Goal: Task Accomplishment & Management: Manage account settings

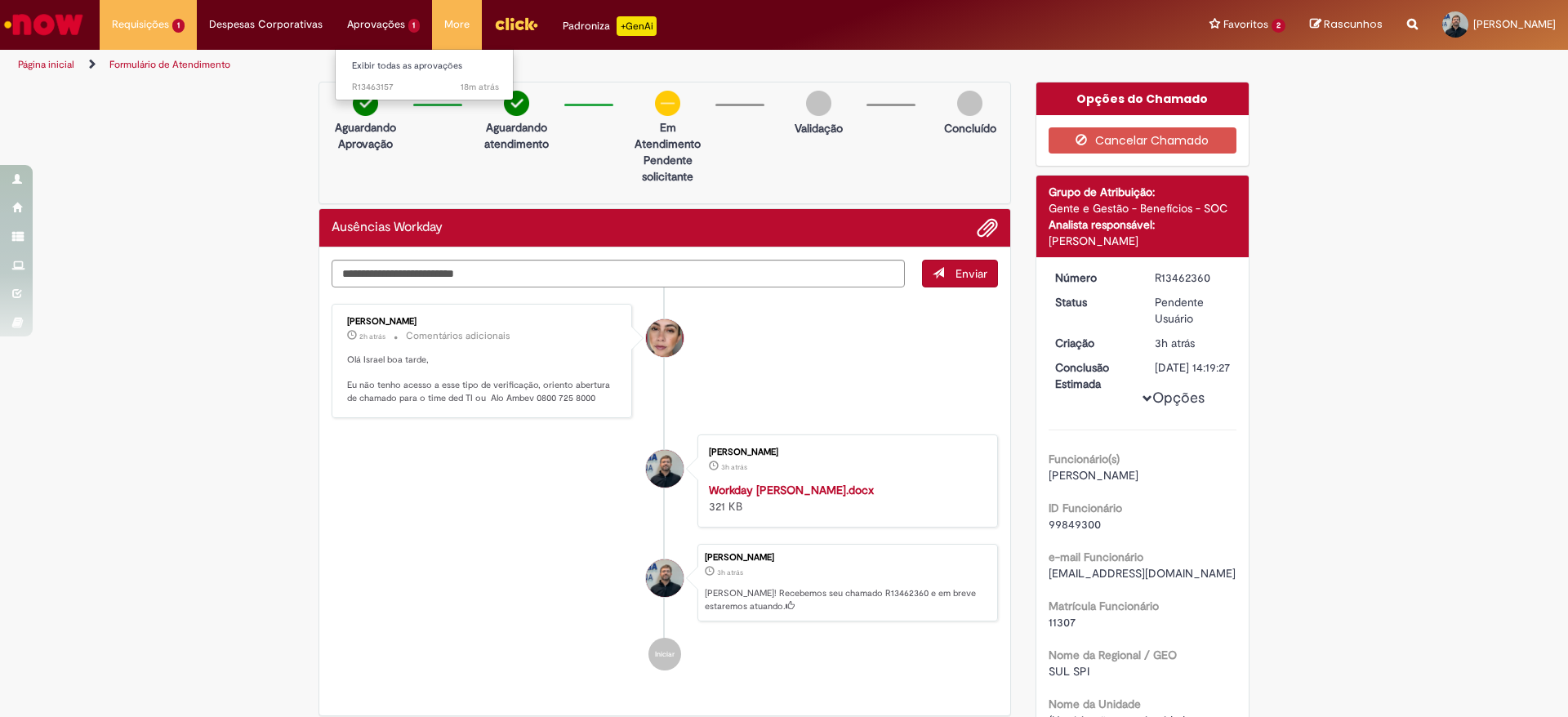
click at [197, 28] on li "Aprovações 1 Exibir todas as aprovações 18m atrás 18 minutos atrás R13463157" at bounding box center [148, 24] width 97 height 49
click at [368, 82] on span "18m atrás 18 minutos atrás R13463157" at bounding box center [425, 87] width 147 height 13
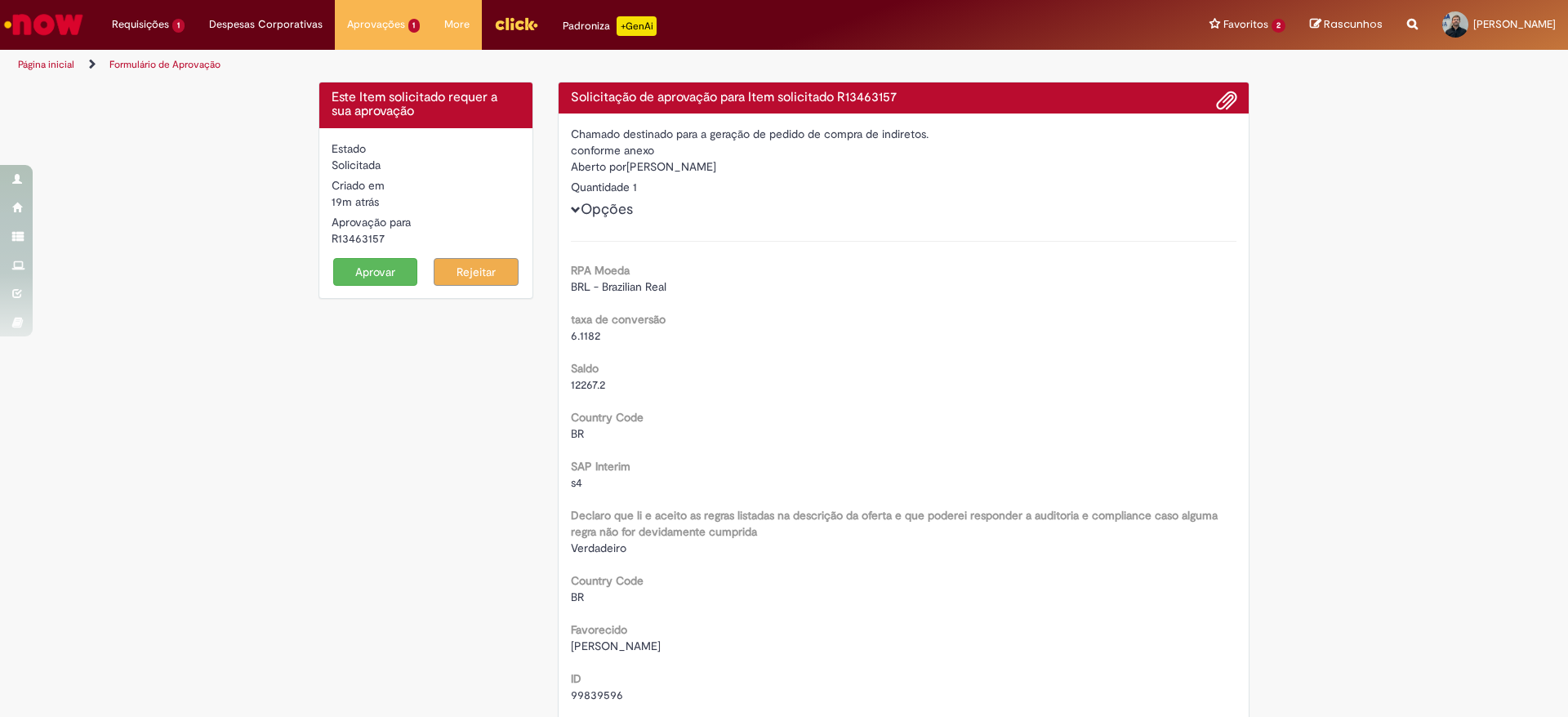
click at [382, 279] on button "Aprovar" at bounding box center [375, 272] width 85 height 28
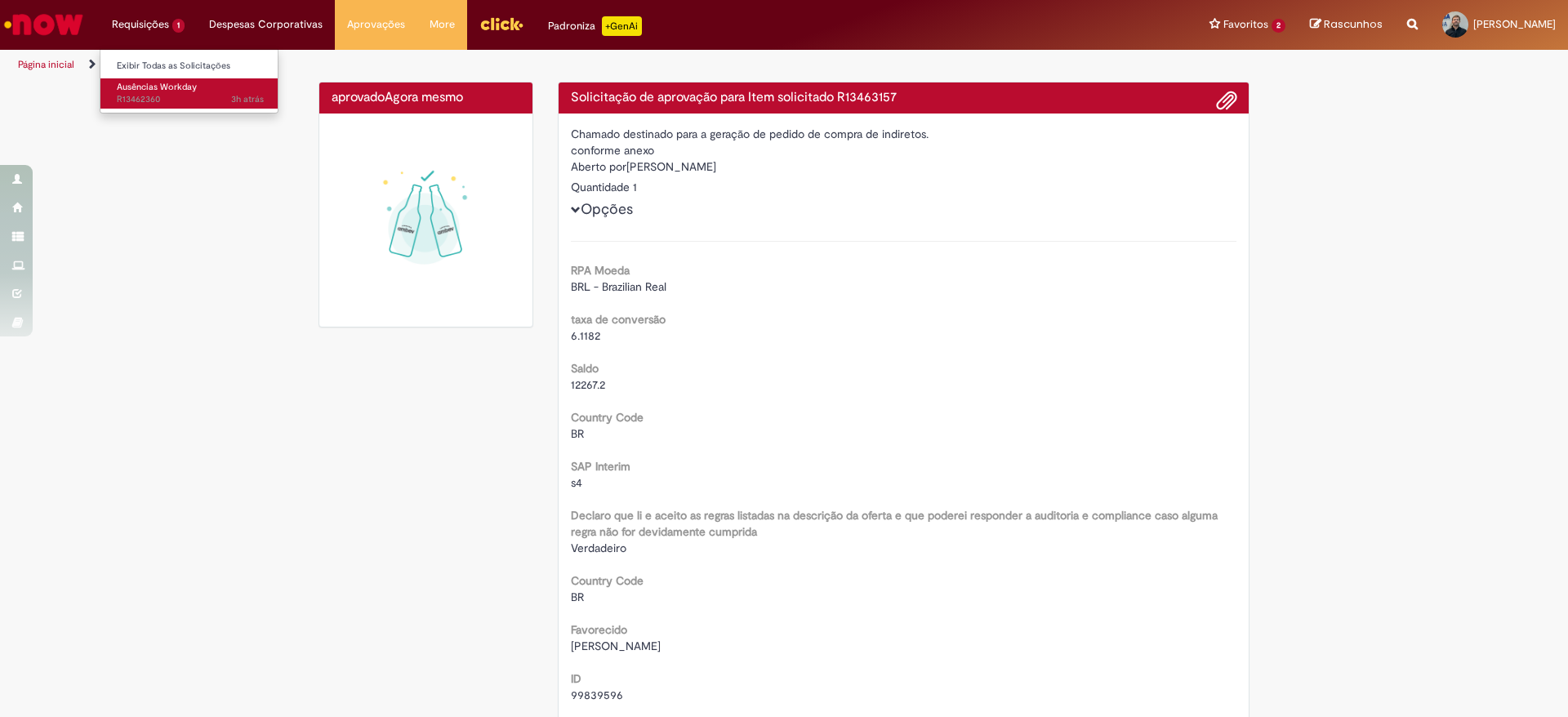
click at [158, 88] on span "Ausências Workday" at bounding box center [157, 87] width 80 height 12
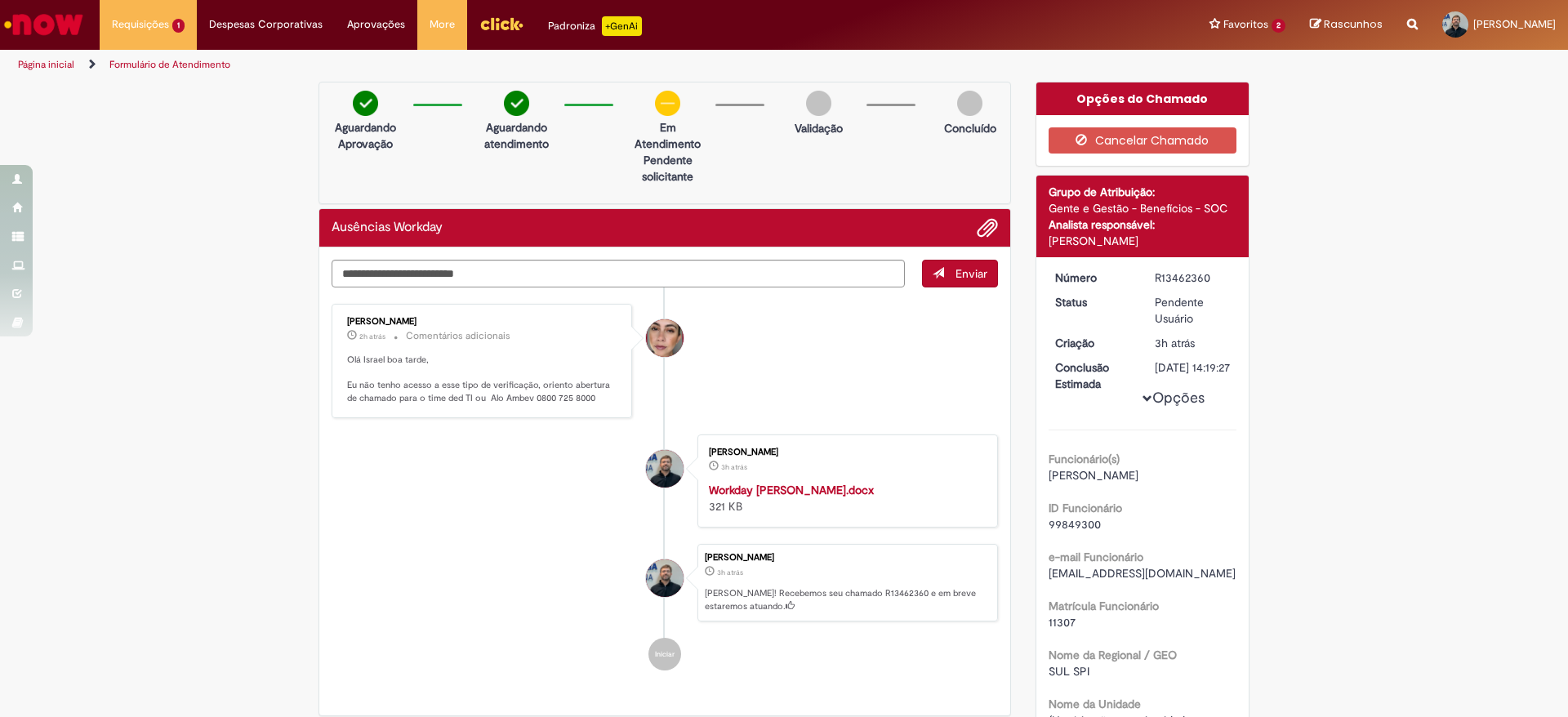
scroll to position [402, 0]
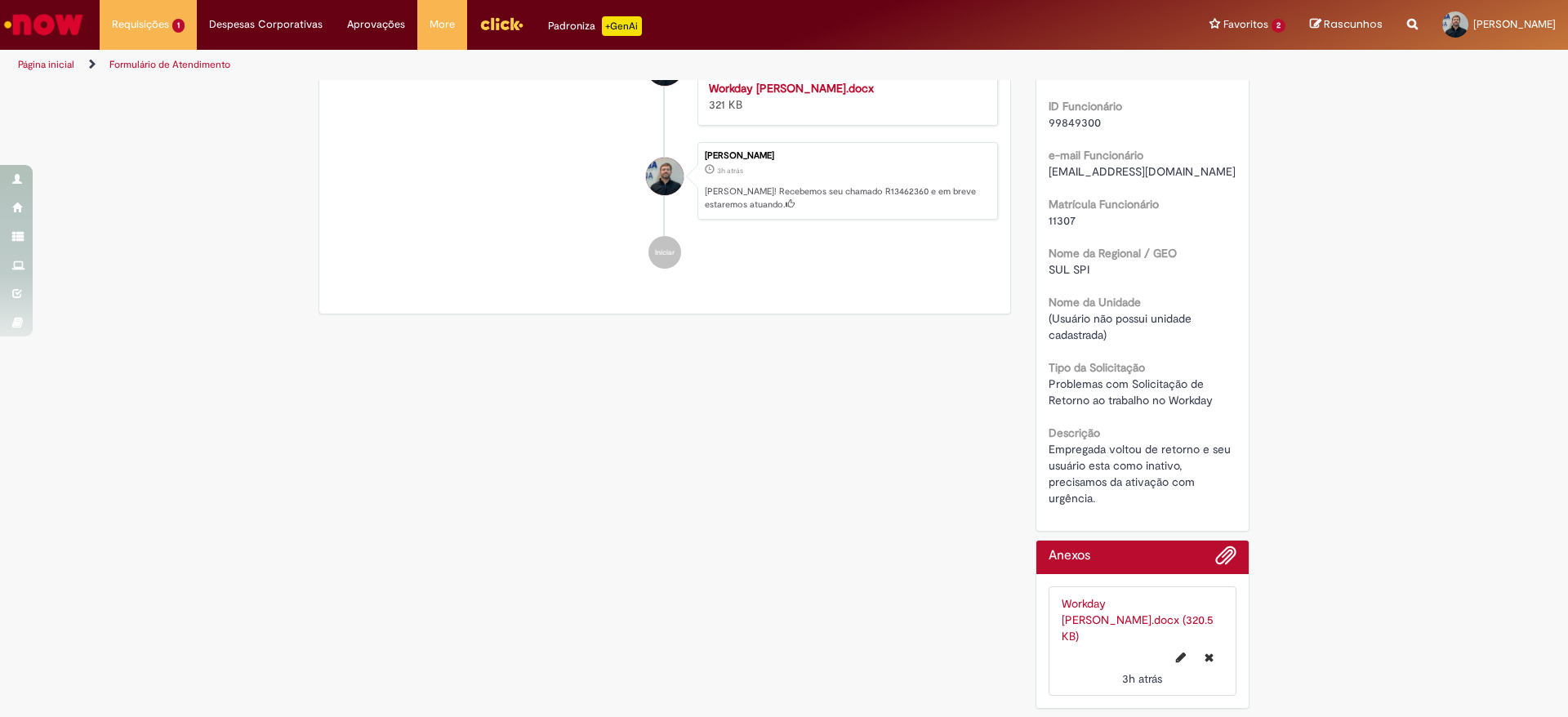
click at [1355, 142] on div "Verificar Código de Barras Aguardando Aprovação Aguardando atendimento Em Atend…" at bounding box center [784, 199] width 1568 height 1037
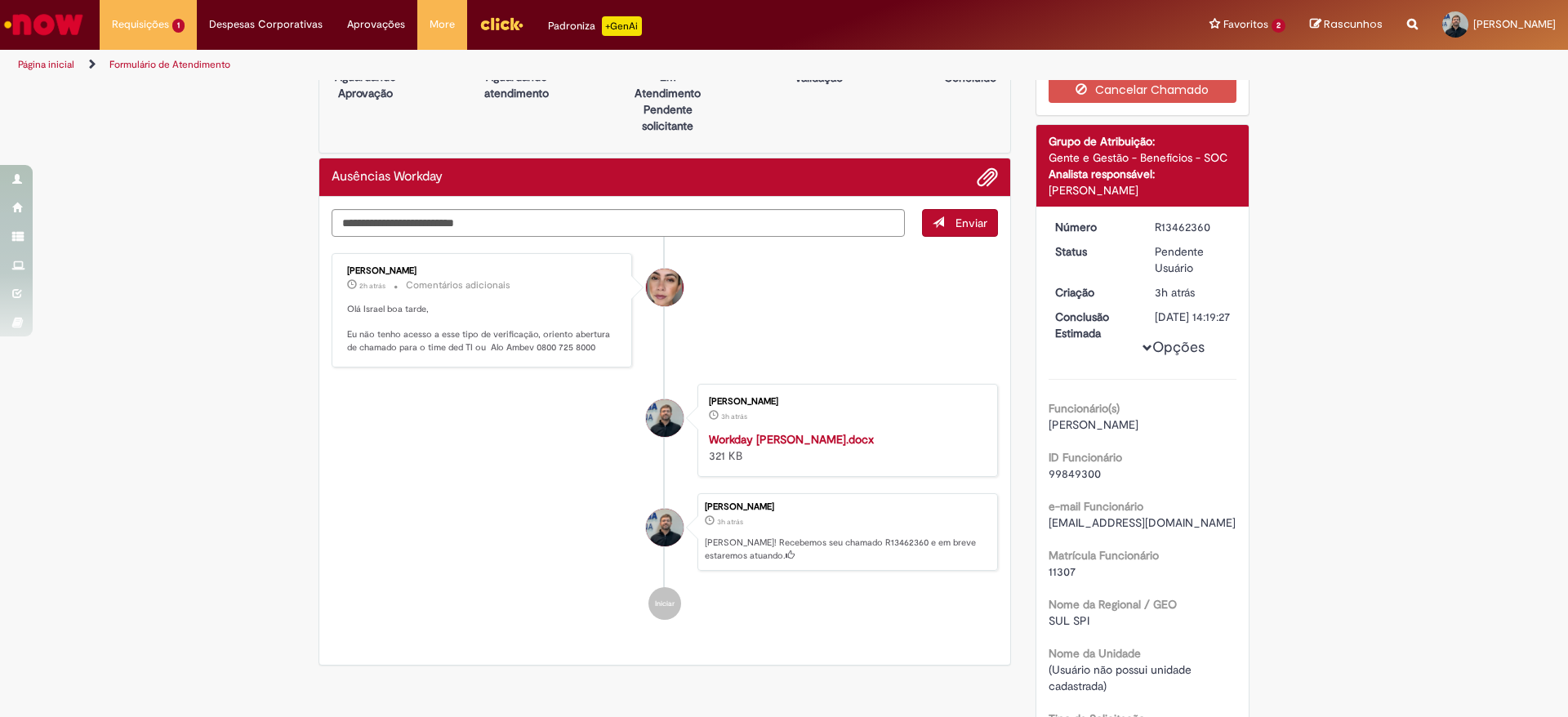
scroll to position [0, 0]
